Goal: Find specific page/section: Find specific page/section

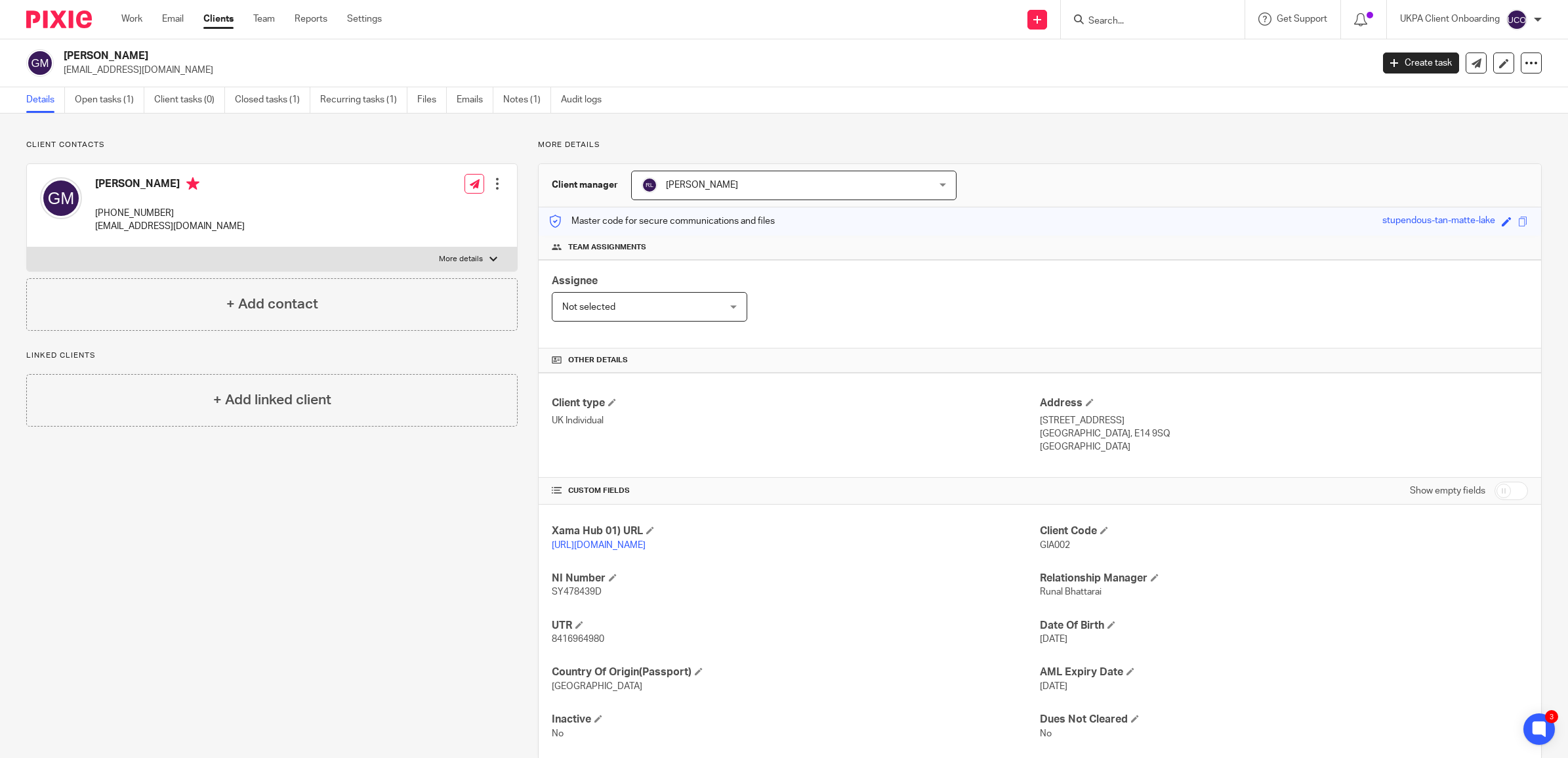
click at [1142, 19] on input "Search" at bounding box center [1147, 21] width 118 height 12
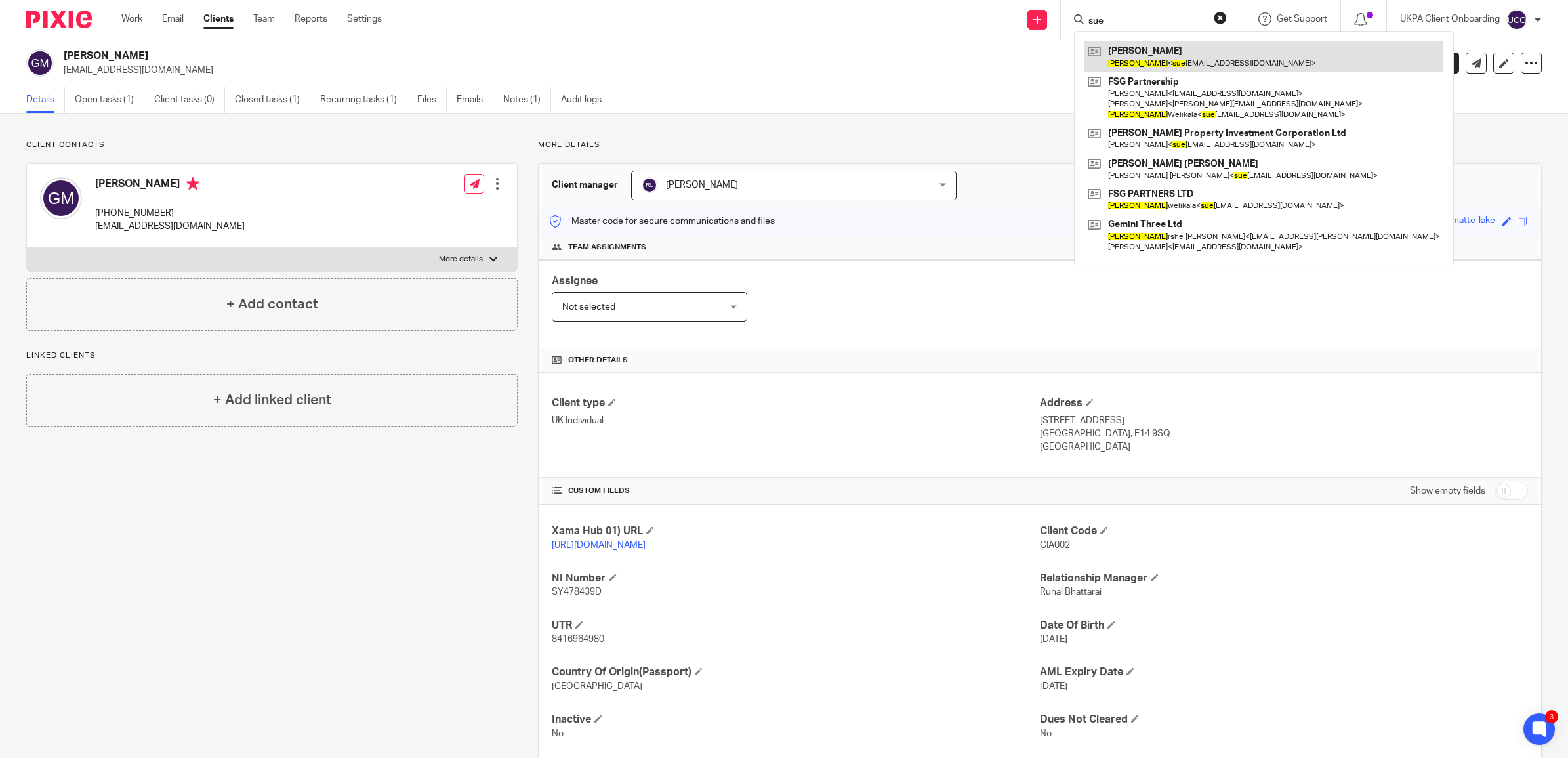
type input "sue"
drag, startPoint x: 1158, startPoint y: 59, endPoint x: 1181, endPoint y: 64, distance: 23.5
click at [1158, 59] on link at bounding box center [1264, 56] width 359 height 30
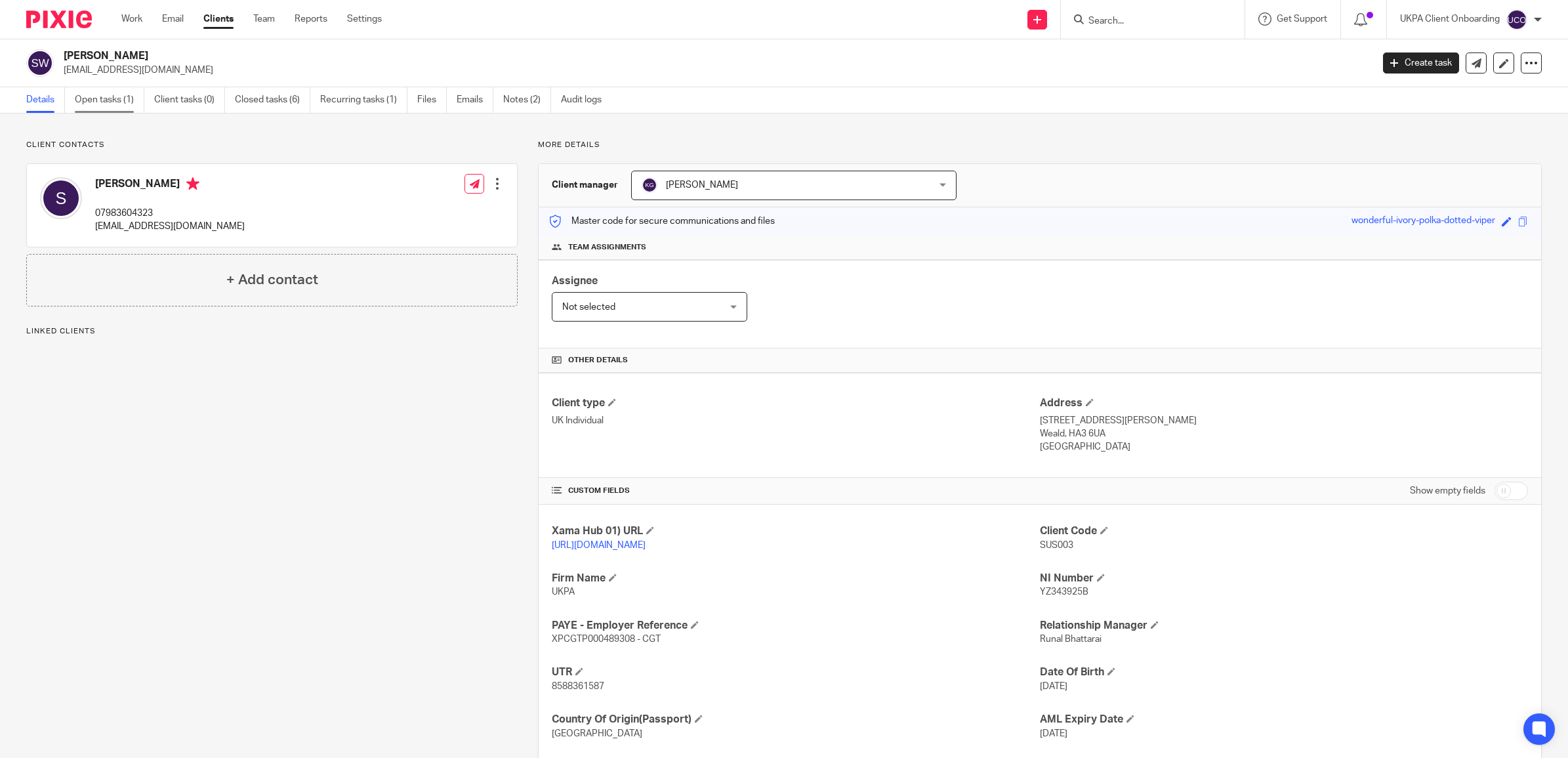
click at [115, 90] on link "Open tasks (1)" at bounding box center [109, 100] width 70 height 25
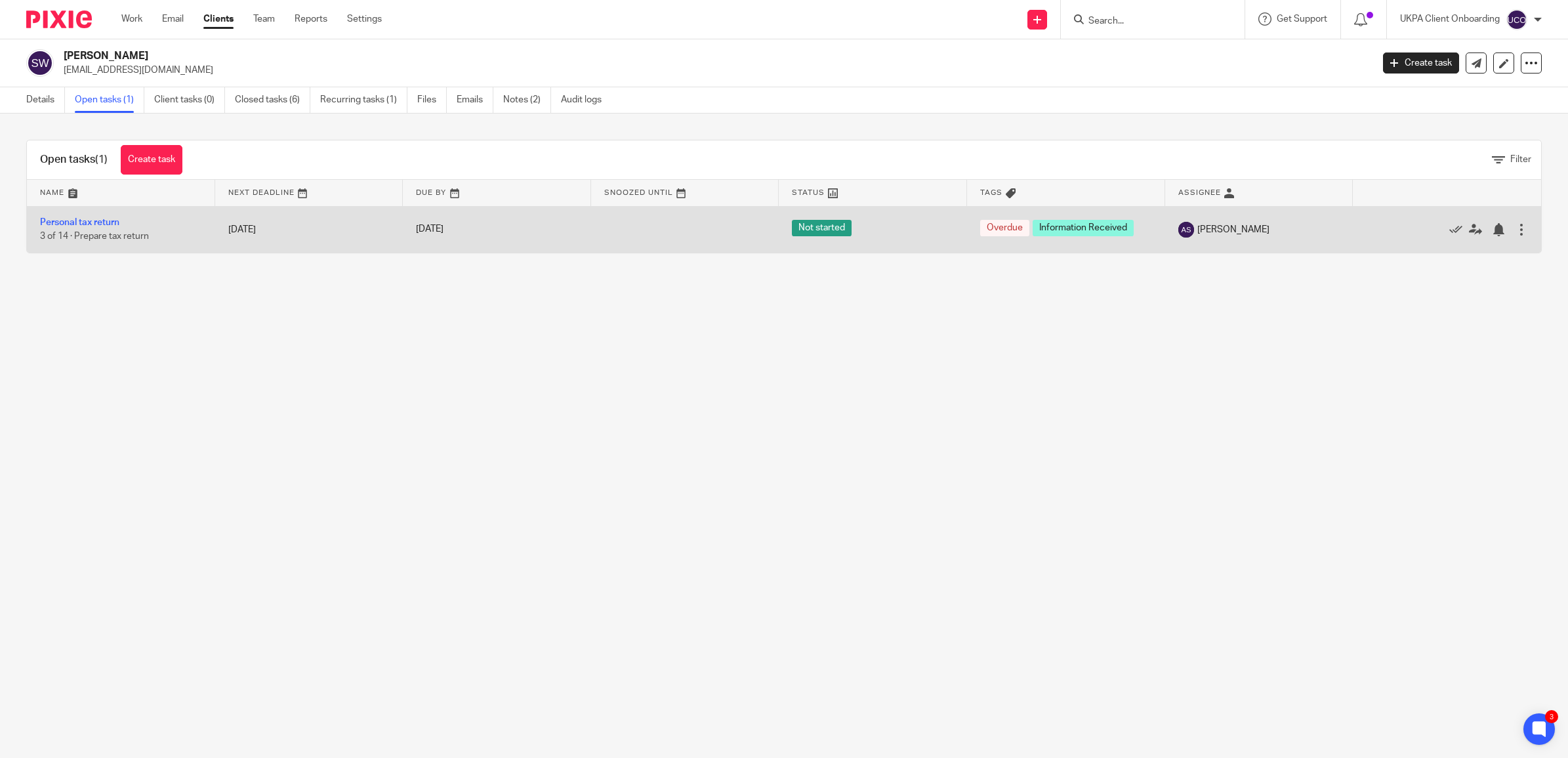
drag, startPoint x: 1271, startPoint y: 227, endPoint x: 1295, endPoint y: 233, distance: 24.7
click at [1295, 233] on div "[PERSON_NAME]" at bounding box center [1259, 229] width 162 height 15
